Goal: Find specific page/section: Find specific page/section

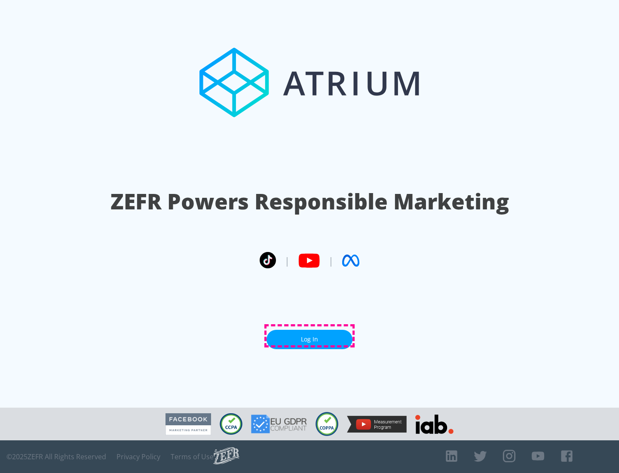
click at [309, 336] on link "Log In" at bounding box center [309, 339] width 86 height 19
